Goal: Go to known website: Access a specific website the user already knows

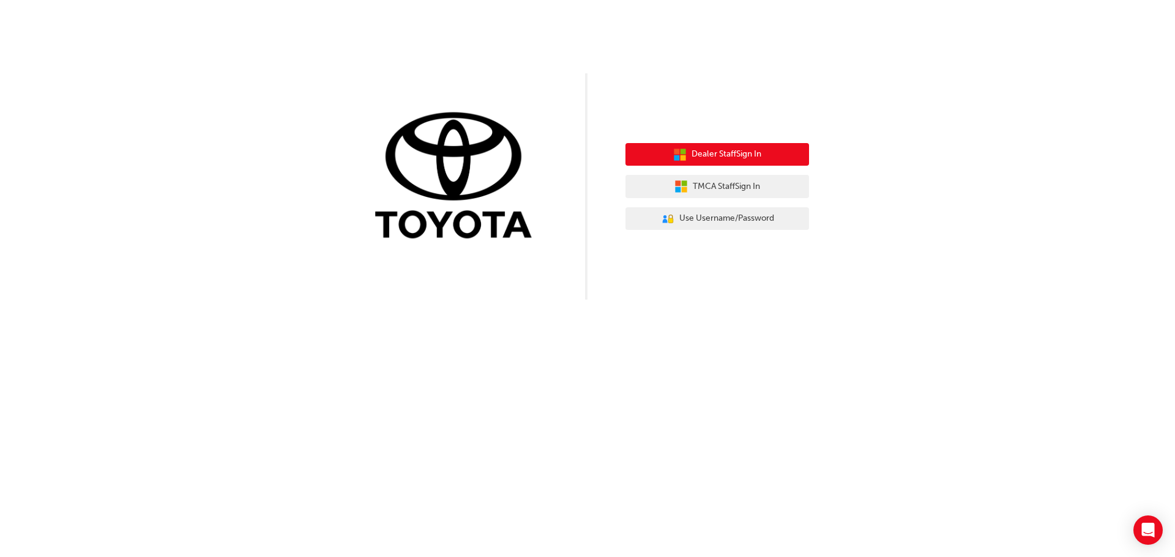
click at [700, 155] on span "Dealer Staff Sign In" at bounding box center [726, 154] width 70 height 14
